Goal: Information Seeking & Learning: Learn about a topic

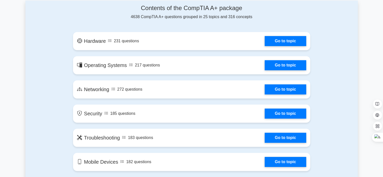
scroll to position [224, 0]
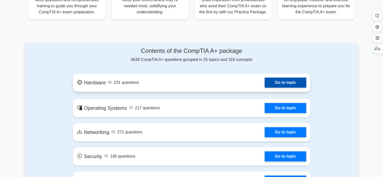
click at [276, 85] on link "Go to topic" at bounding box center [285, 83] width 41 height 10
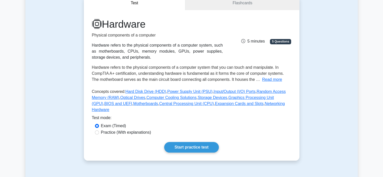
scroll to position [55, 0]
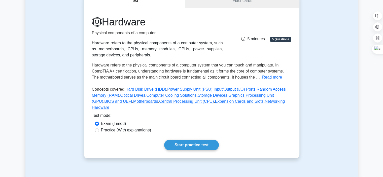
click at [128, 127] on label "Practice (With explanations)" at bounding box center [126, 130] width 50 height 6
click at [99, 128] on input "Practice (With explanations)" at bounding box center [97, 130] width 4 height 4
radio input "true"
click at [194, 140] on link "Start practice test" at bounding box center [191, 145] width 55 height 11
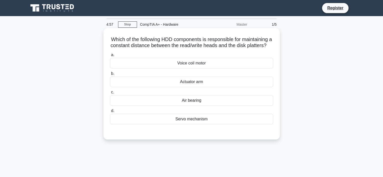
click at [213, 38] on h5 "Which of the following HDD components is responsible for maintaining a constant…" at bounding box center [192, 42] width 164 height 13
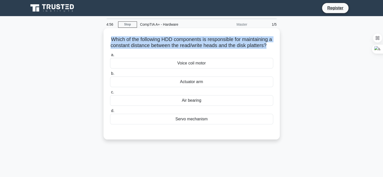
copy div "Which of the following HDD components is responsible for maintaining a constant…"
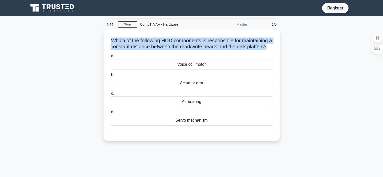
copy div "Which of the following HDD components is responsible for maintaining a constant…"
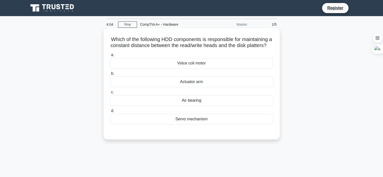
click at [199, 87] on div "Actuator arm" at bounding box center [191, 82] width 163 height 11
click at [110, 75] on input "b. Actuator arm" at bounding box center [110, 73] width 0 height 3
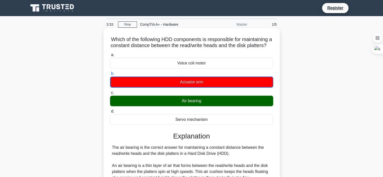
drag, startPoint x: 212, startPoint y: 110, endPoint x: 181, endPoint y: 109, distance: 30.2
click at [181, 106] on div "Air bearing" at bounding box center [191, 101] width 163 height 11
copy div "Air bearing"
